Goal: Book appointment/travel/reservation

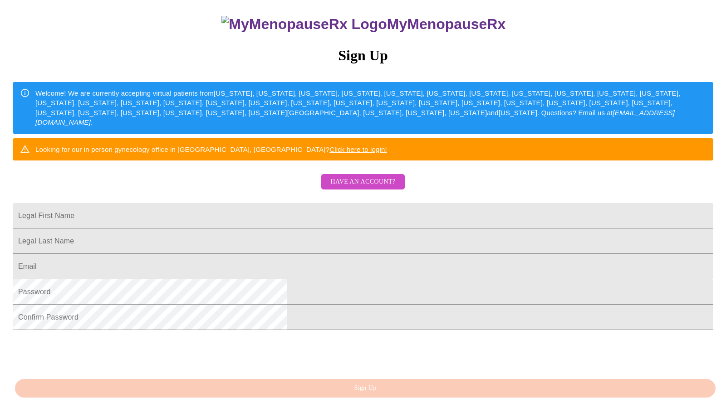
scroll to position [91, 0]
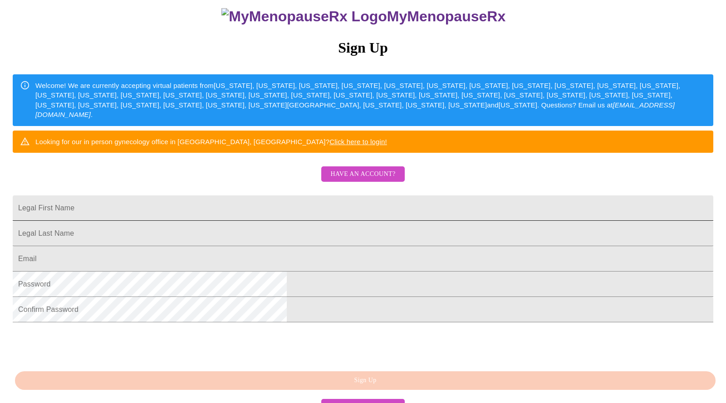
click at [239, 221] on input "Legal First Name" at bounding box center [363, 208] width 701 height 25
click at [293, 246] on input "Legal First Name" at bounding box center [363, 233] width 701 height 25
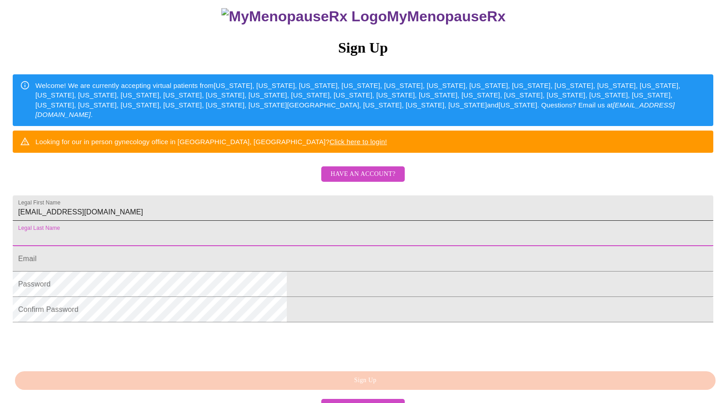
click at [299, 221] on input "[EMAIL_ADDRESS][DOMAIN_NAME]" at bounding box center [363, 208] width 701 height 25
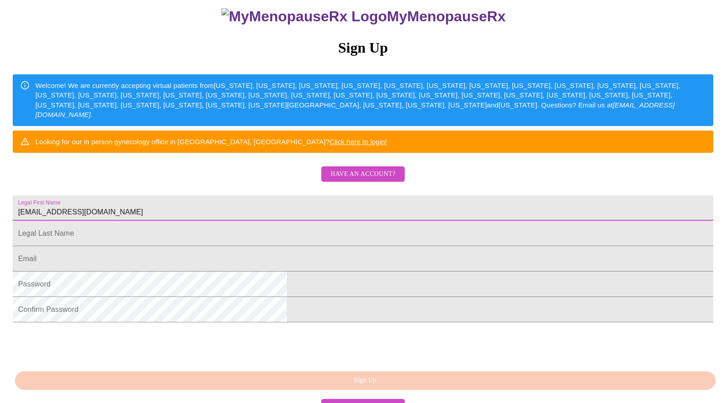
click at [299, 221] on input "[EMAIL_ADDRESS][DOMAIN_NAME]" at bounding box center [363, 208] width 701 height 25
type input "[PERSON_NAME]"
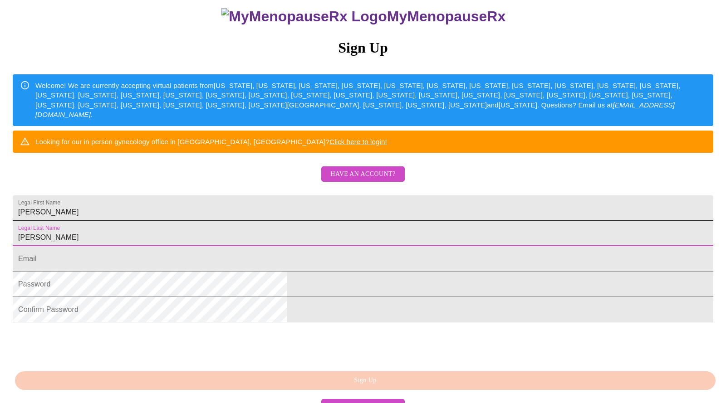
type input "[PERSON_NAME]"
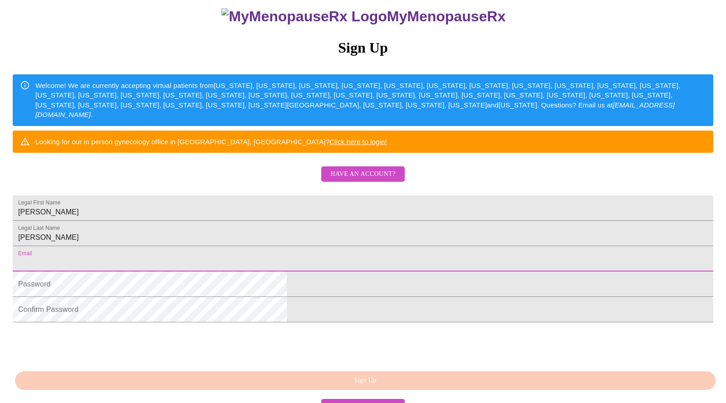
type input "[EMAIL_ADDRESS][DOMAIN_NAME]"
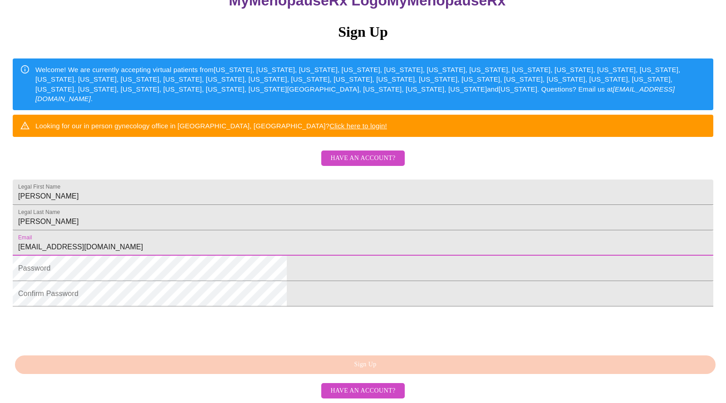
scroll to position [176, 0]
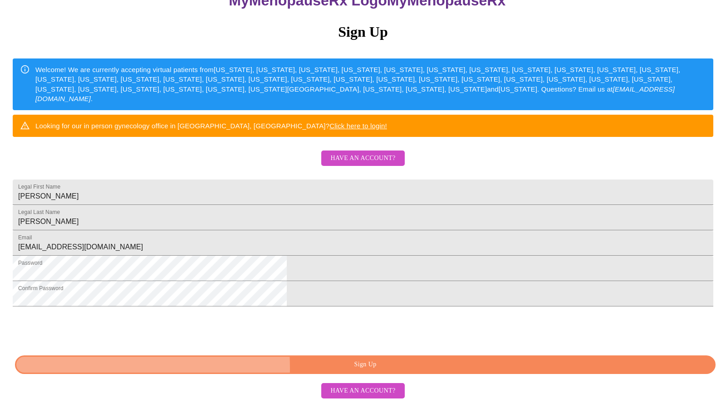
click at [274, 368] on span "Sign Up" at bounding box center [365, 364] width 680 height 11
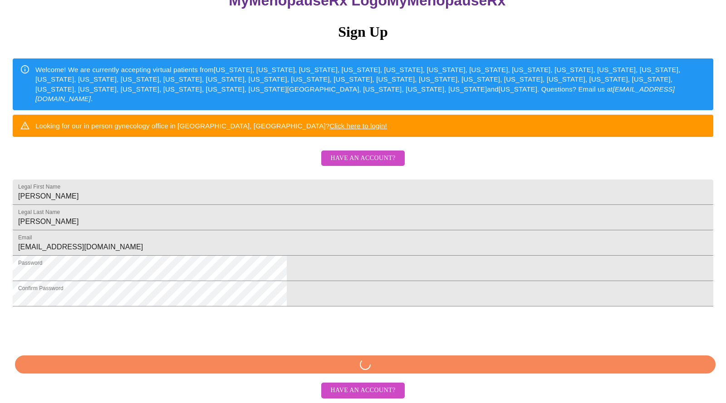
scroll to position [140, 0]
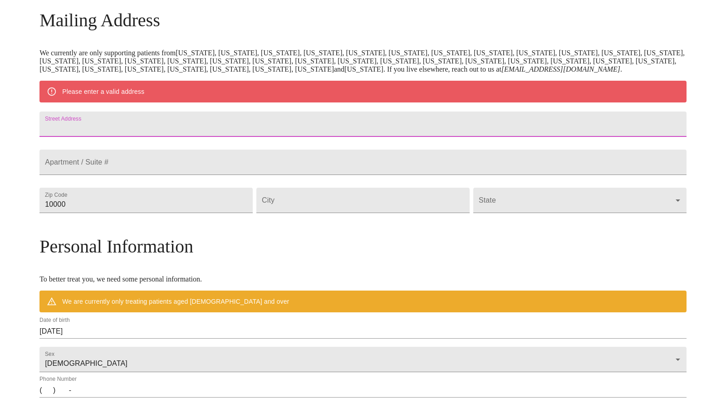
click at [510, 137] on input "Street Address" at bounding box center [362, 124] width 647 height 25
type input "[STREET_ADDRESS][PERSON_NAME]"
click at [238, 213] on input "10000" at bounding box center [145, 200] width 213 height 25
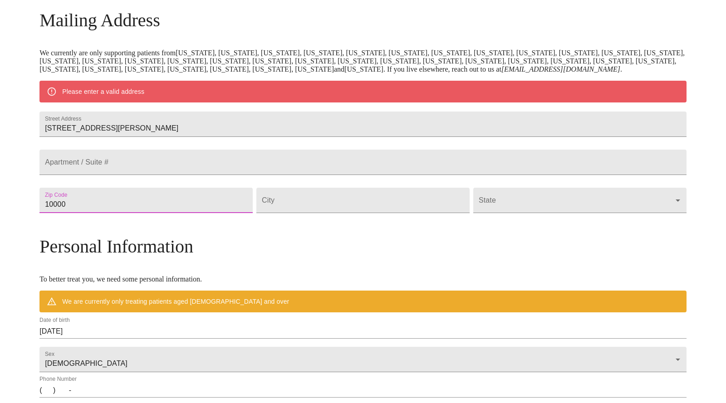
click at [238, 213] on input "10000" at bounding box center [145, 200] width 213 height 25
type input "30213"
type input "Fairburn"
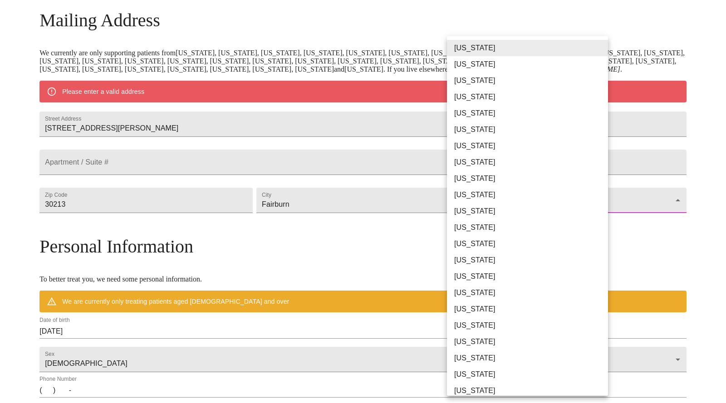
click at [475, 233] on body "MyMenopauseRx Welcome to MyMenopauseRx Since it's your first time here, you'll …" at bounding box center [363, 216] width 719 height 707
click at [471, 193] on li "[US_STATE]" at bounding box center [527, 195] width 161 height 16
type input "[US_STATE]"
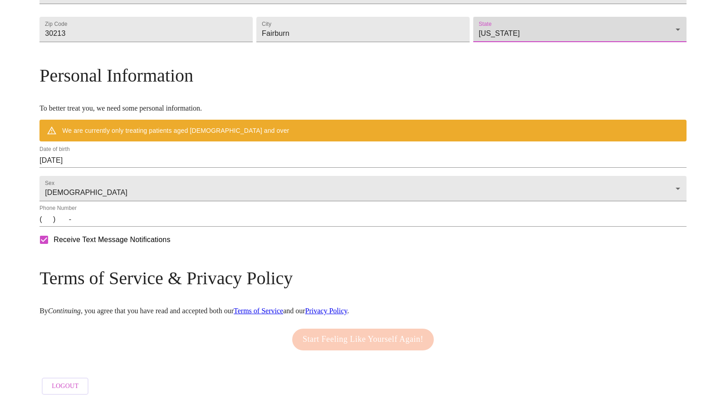
scroll to position [313, 0]
click at [128, 161] on input "[DATE]" at bounding box center [362, 160] width 647 height 15
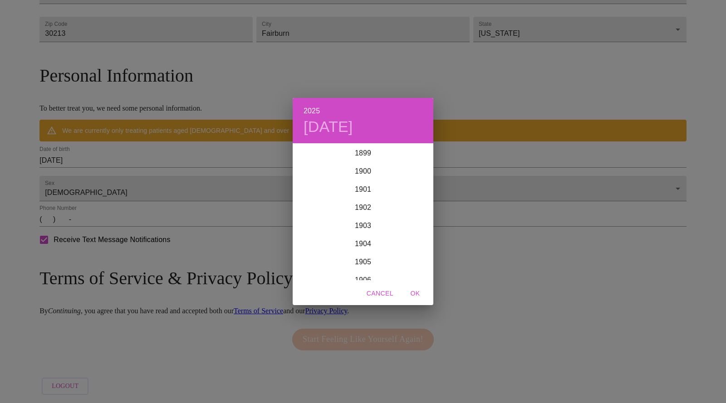
scroll to position [2232, 0]
click at [128, 161] on div "2025 [DATE] 1900 1901 1902 1903 1904 1905 1906 1907 1908 1909 1910 1911 1912 19…" at bounding box center [363, 201] width 726 height 403
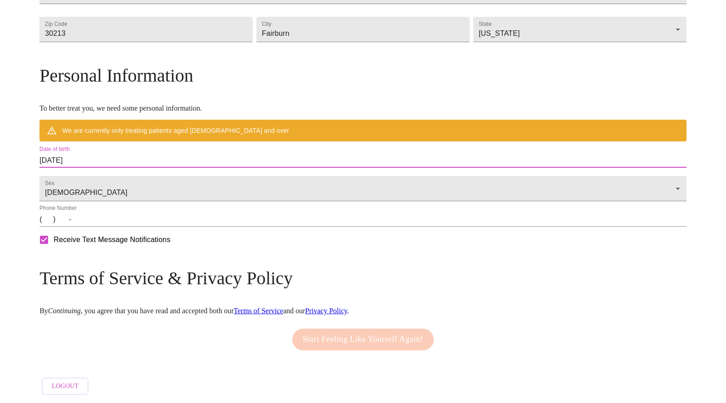
click at [123, 162] on input "[DATE]" at bounding box center [362, 160] width 647 height 15
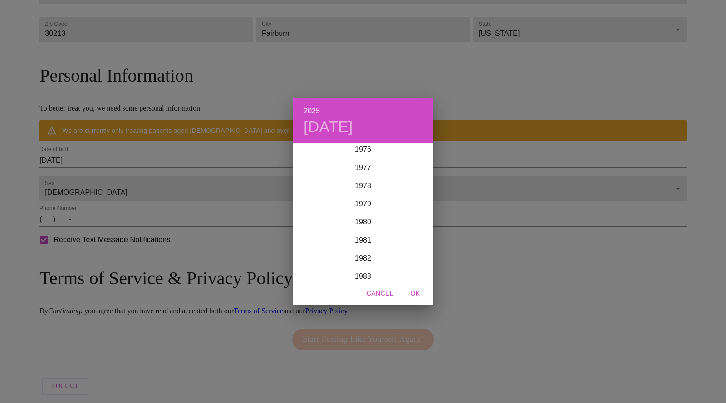
scroll to position [1404, 0]
click at [364, 255] on div "1982" at bounding box center [363, 255] width 141 height 18
click at [365, 230] on div "Aug" at bounding box center [362, 229] width 47 height 34
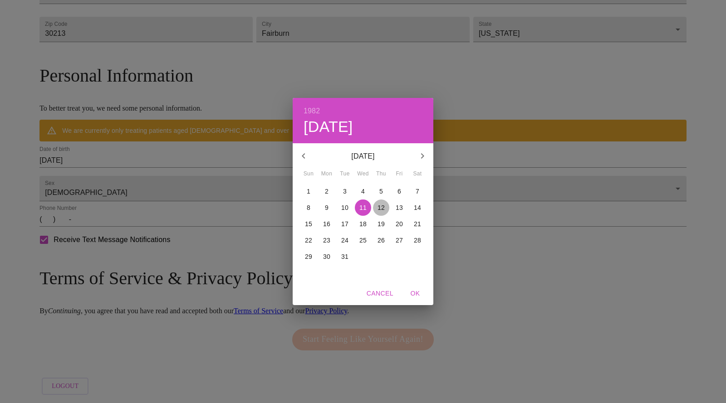
click at [379, 209] on p "12" at bounding box center [380, 207] width 7 height 9
click at [416, 293] on span "OK" at bounding box center [415, 293] width 22 height 11
type input "[DATE]"
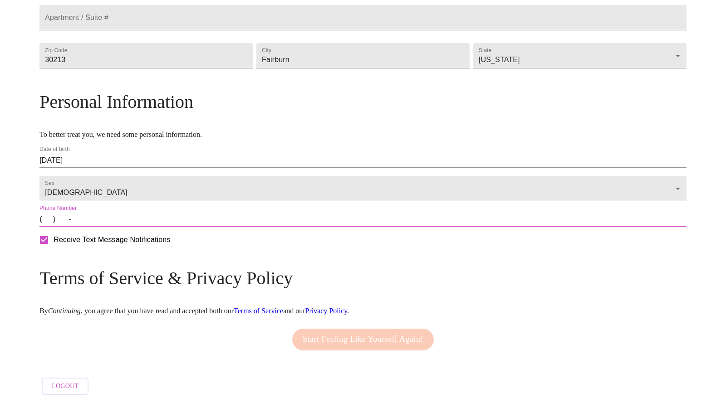
click at [128, 226] on input "(   )    -" at bounding box center [362, 219] width 647 height 15
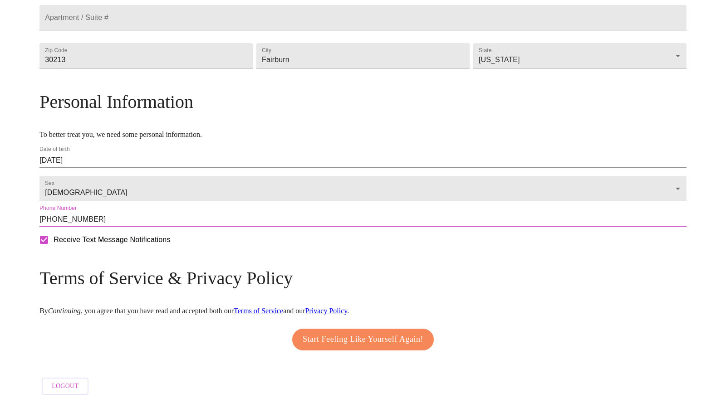
type input "[PHONE_NUMBER]"
click at [349, 337] on span "Start Feeling Like Yourself Again!" at bounding box center [363, 340] width 121 height 15
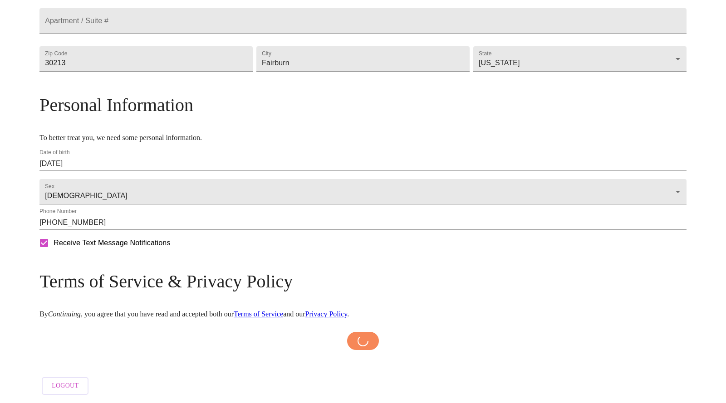
scroll to position [290, 0]
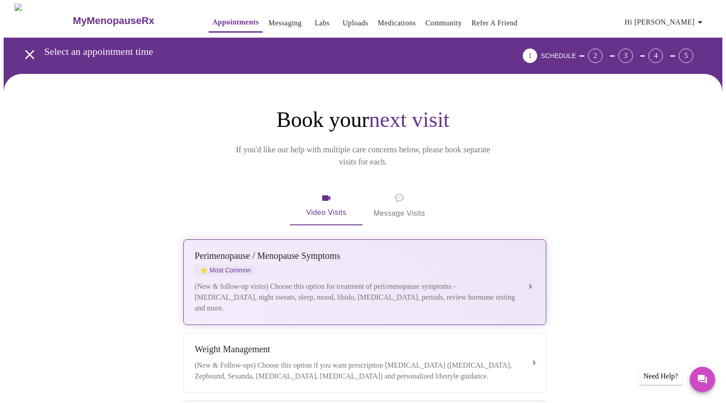
click at [343, 260] on div "[MEDICAL_DATA] / Menopause Symptoms ⭐ Most Common" at bounding box center [356, 263] width 322 height 25
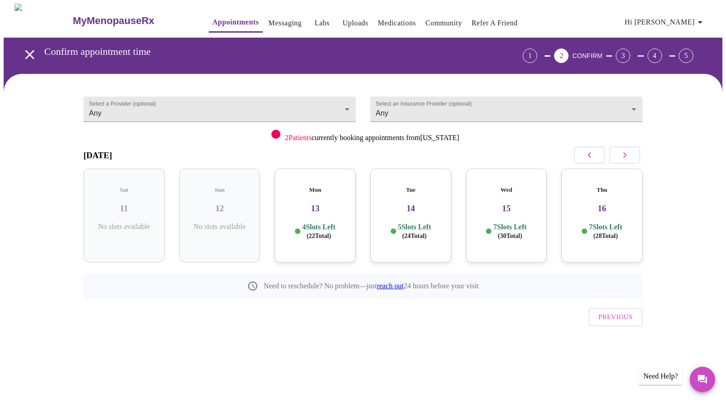
click at [323, 212] on div "Mon 13 4 Slots Left ( 22 Total)" at bounding box center [315, 216] width 81 height 94
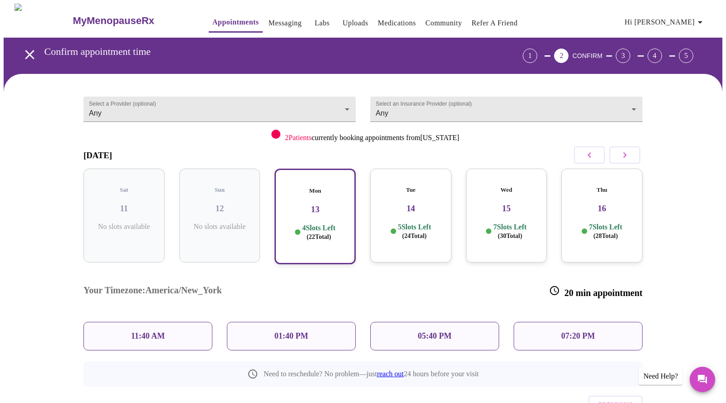
click at [176, 322] on div "11:40 AM" at bounding box center [147, 336] width 129 height 29
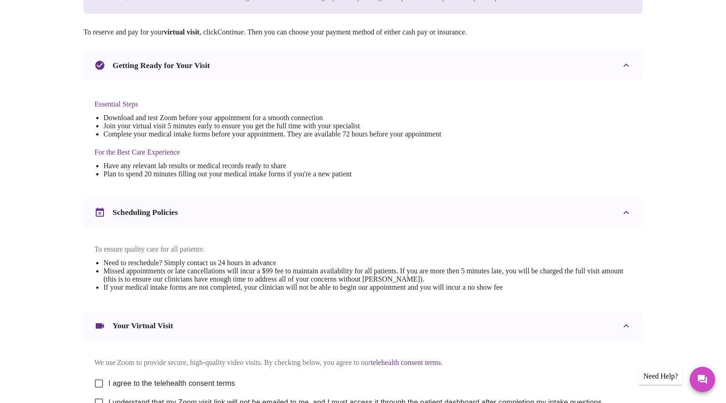
scroll to position [254, 0]
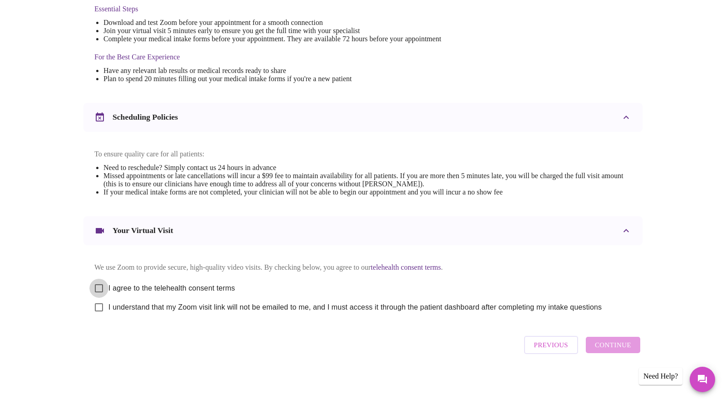
click at [99, 284] on input "I agree to the telehealth consent terms" at bounding box center [98, 288] width 19 height 19
checkbox input "true"
click at [99, 307] on input "I understand that my Zoom visit link will not be emailed to me, and I must acce…" at bounding box center [98, 307] width 19 height 19
checkbox input "true"
click at [608, 348] on span "Continue" at bounding box center [613, 345] width 36 height 12
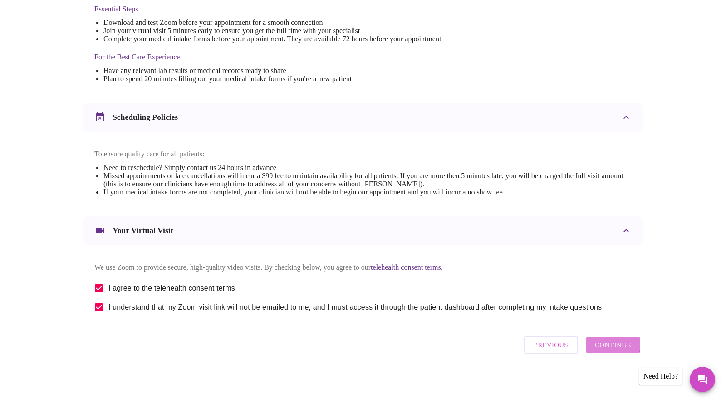
scroll to position [0, 0]
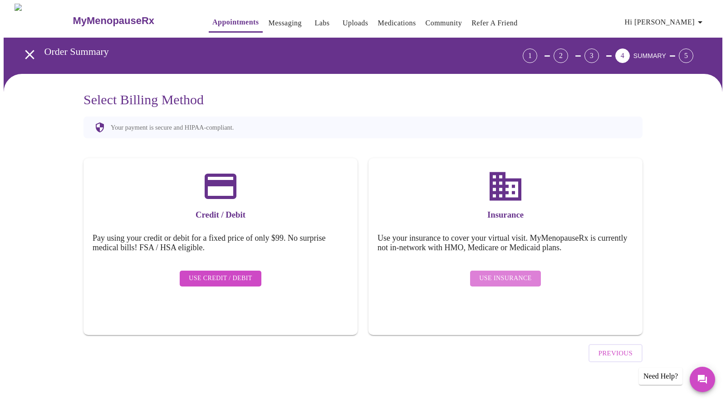
click at [511, 275] on span "Use Insurance" at bounding box center [505, 278] width 52 height 11
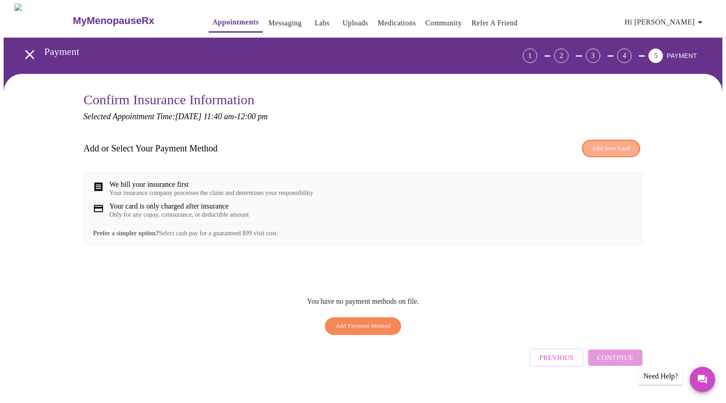
click at [607, 149] on span "Add New Card" at bounding box center [611, 148] width 38 height 10
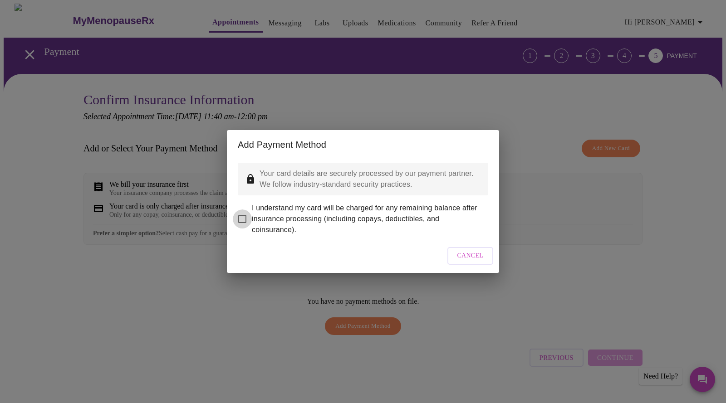
click at [241, 211] on input "I understand my card will be charged for any remaining balance after insurance …" at bounding box center [242, 219] width 19 height 19
checkbox input "true"
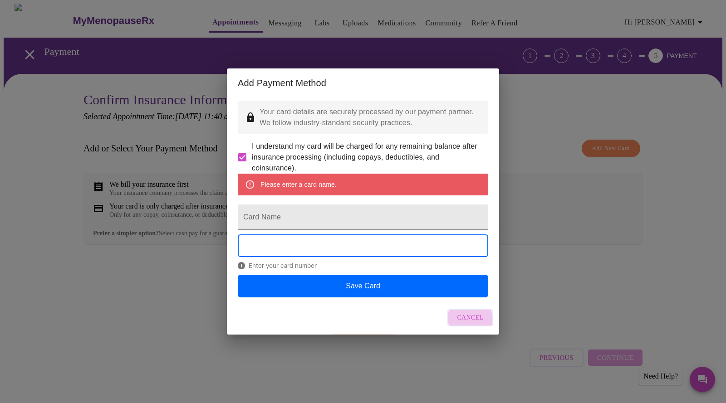
click at [453, 327] on button "Cancel" at bounding box center [470, 318] width 46 height 18
